Goal: Transaction & Acquisition: Purchase product/service

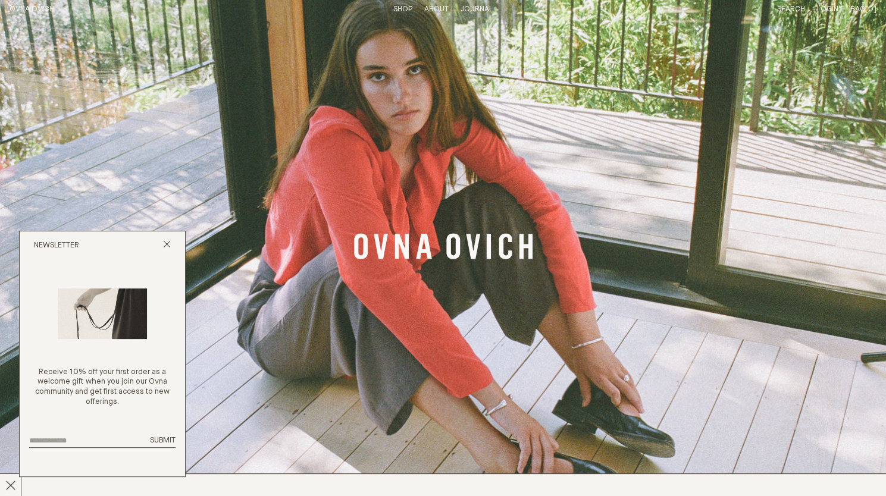
click at [172, 239] on div "Newsletter" at bounding box center [102, 245] width 165 height 29
click at [163, 245] on icon "Close popup" at bounding box center [167, 244] width 8 height 8
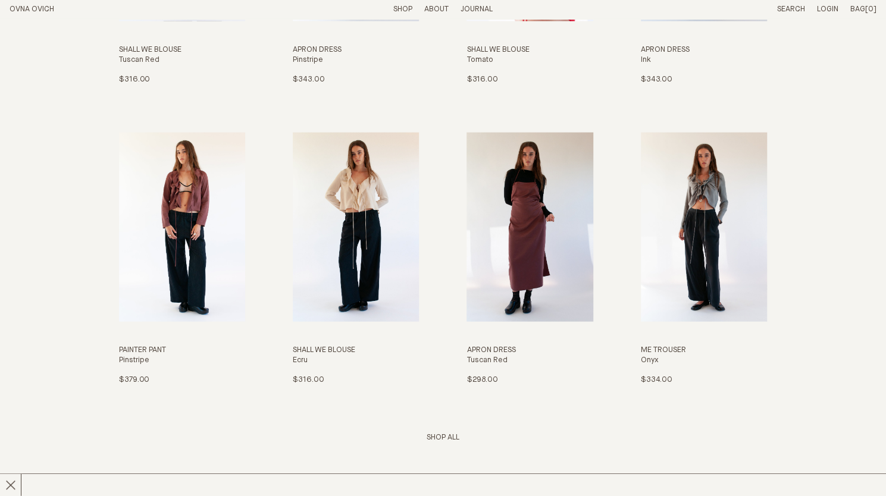
scroll to position [1512, 0]
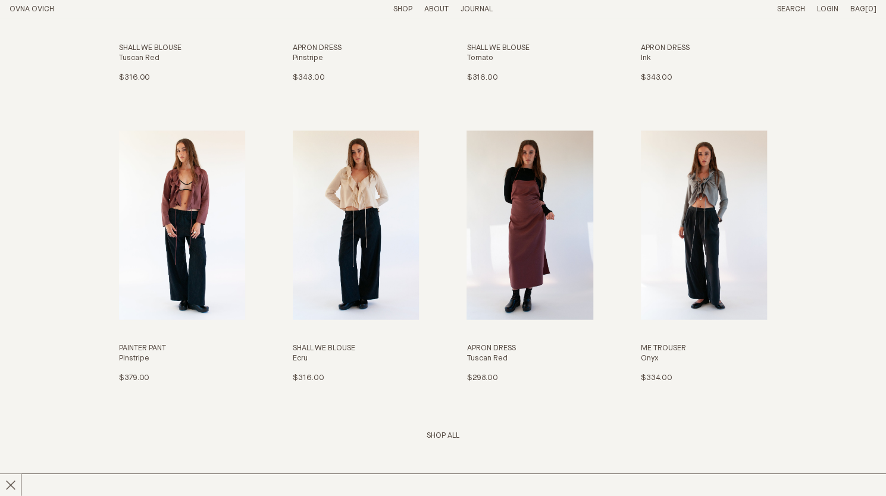
click at [441, 436] on link "Shop All" at bounding box center [443, 436] width 33 height 8
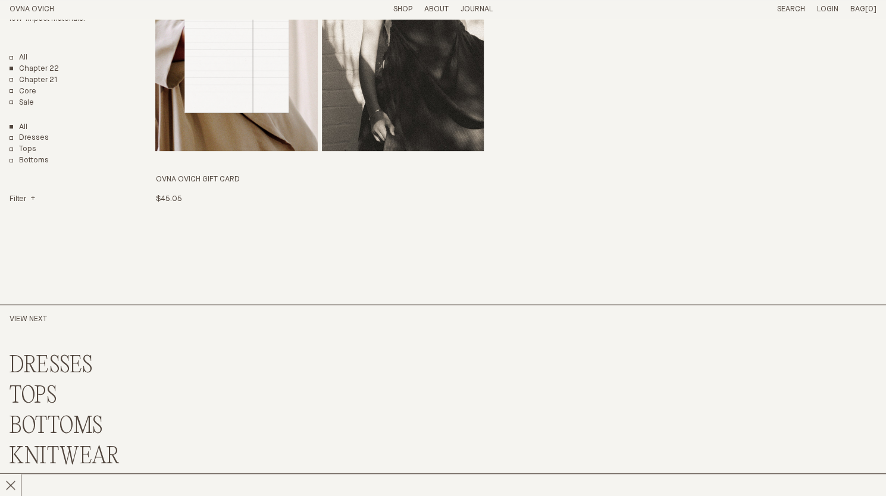
scroll to position [2842, 0]
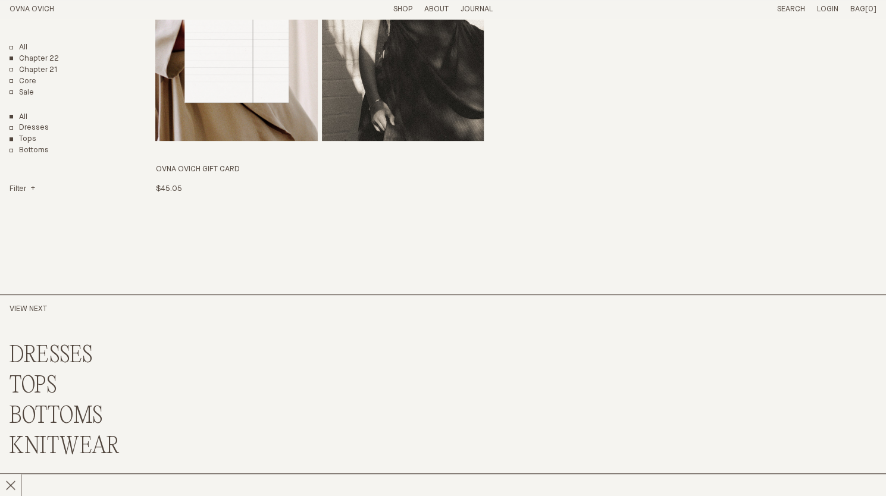
click at [21, 136] on link "Tops" at bounding box center [23, 139] width 27 height 10
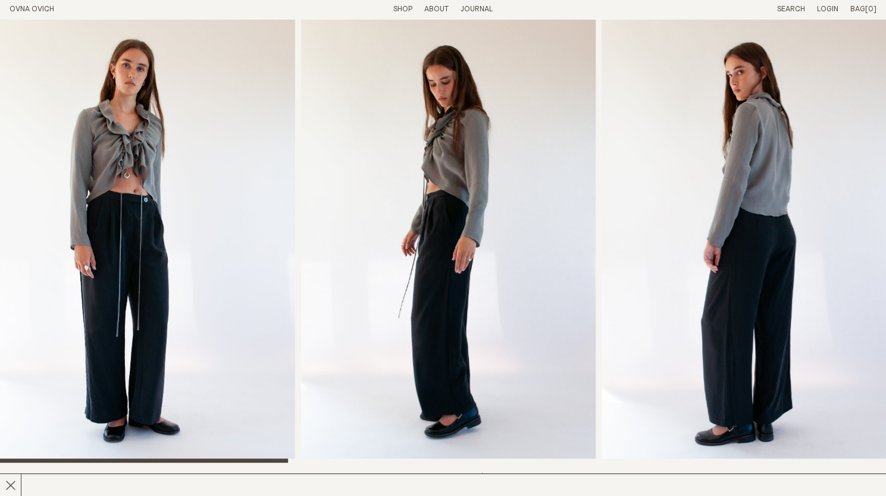
click at [620, 250] on img "3 / 8" at bounding box center [749, 241] width 295 height 444
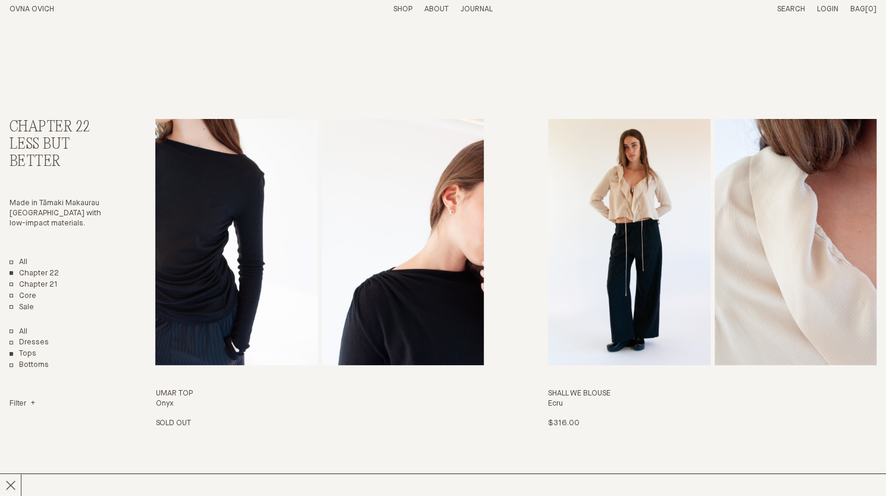
click at [14, 264] on link "All" at bounding box center [19, 263] width 18 height 10
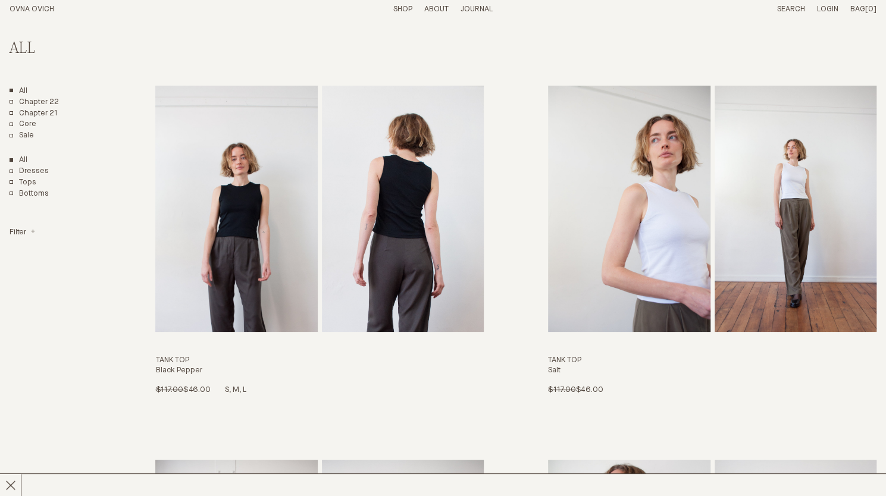
scroll to position [5267, 0]
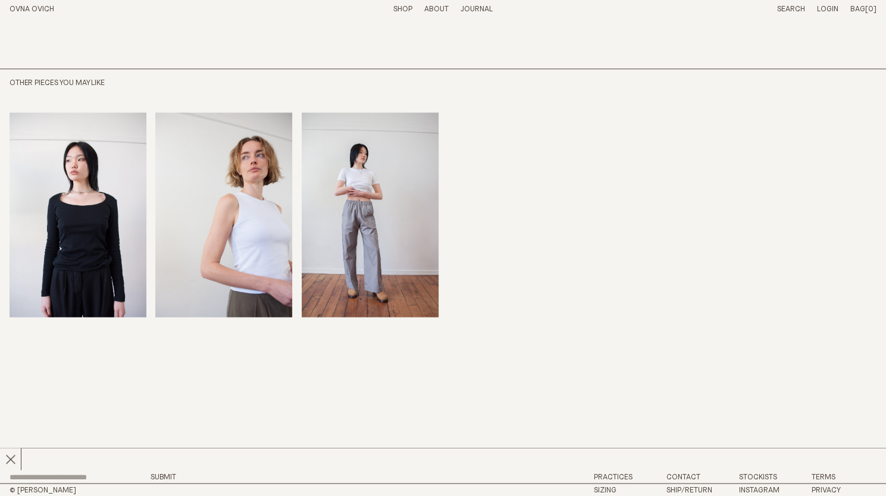
scroll to position [1007, 0]
